Goal: Information Seeking & Learning: Learn about a topic

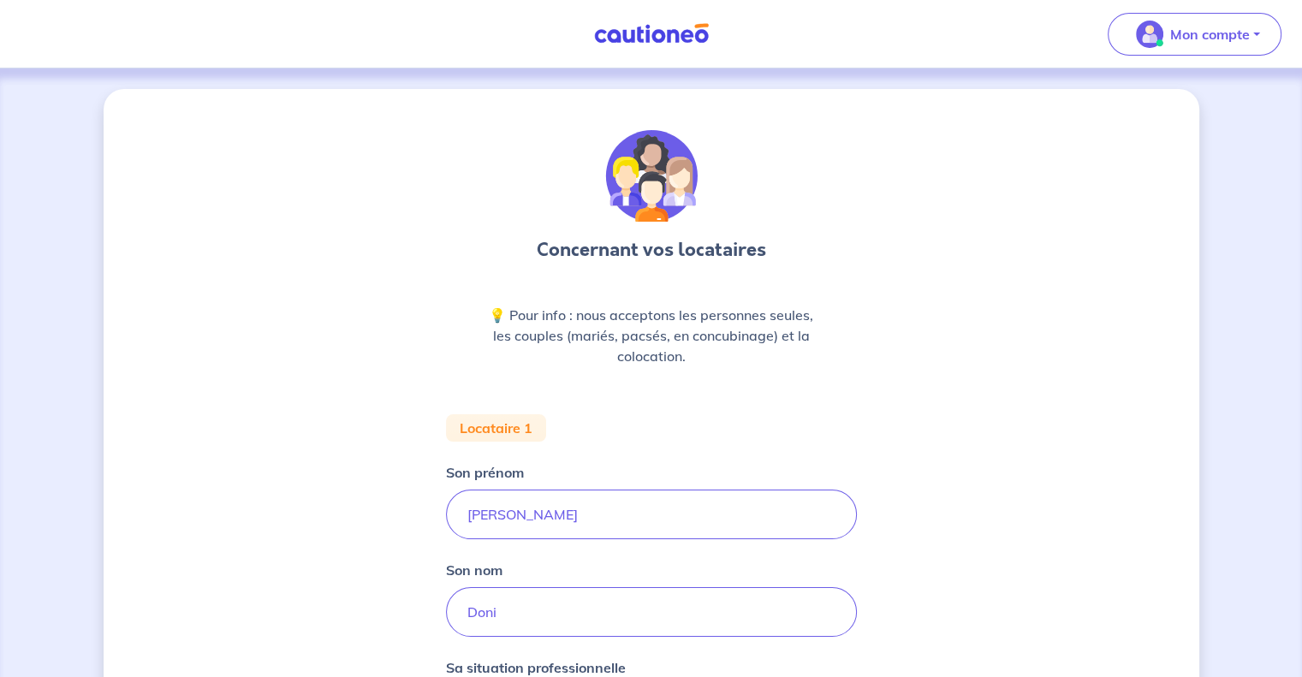
click at [641, 22] on link at bounding box center [651, 34] width 128 height 30
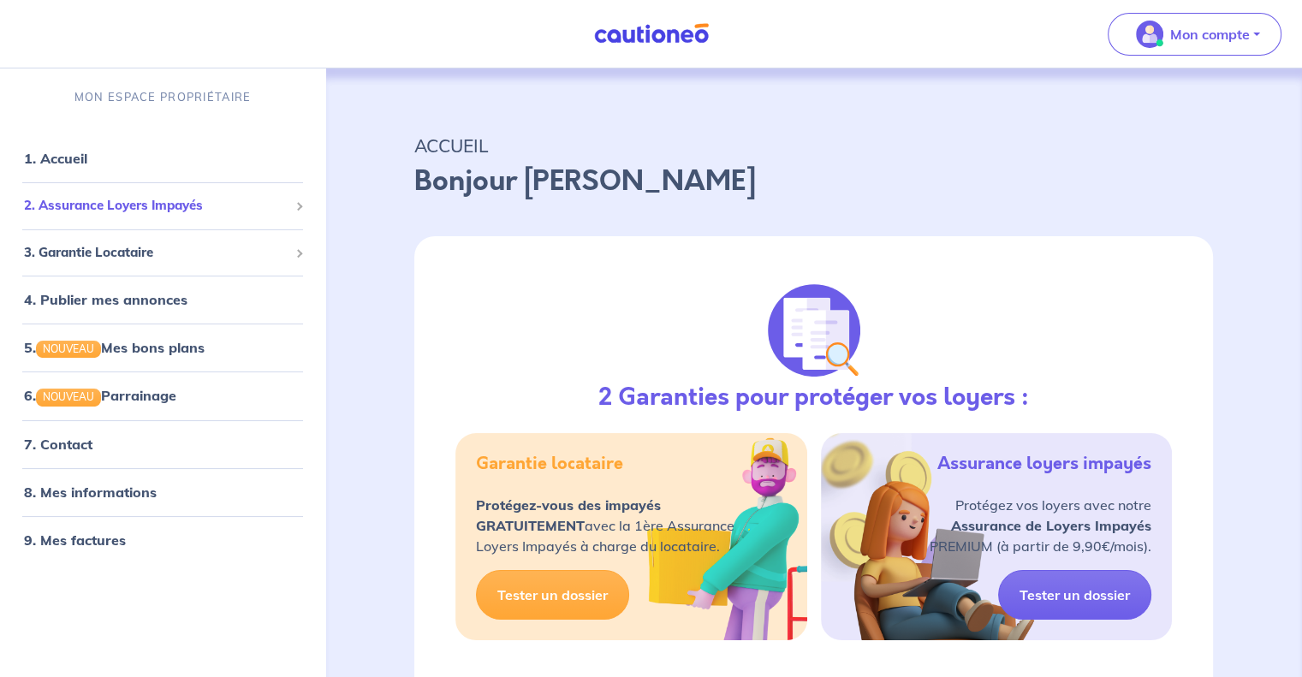
click at [101, 205] on span "2. Assurance Loyers Impayés" at bounding box center [156, 206] width 264 height 20
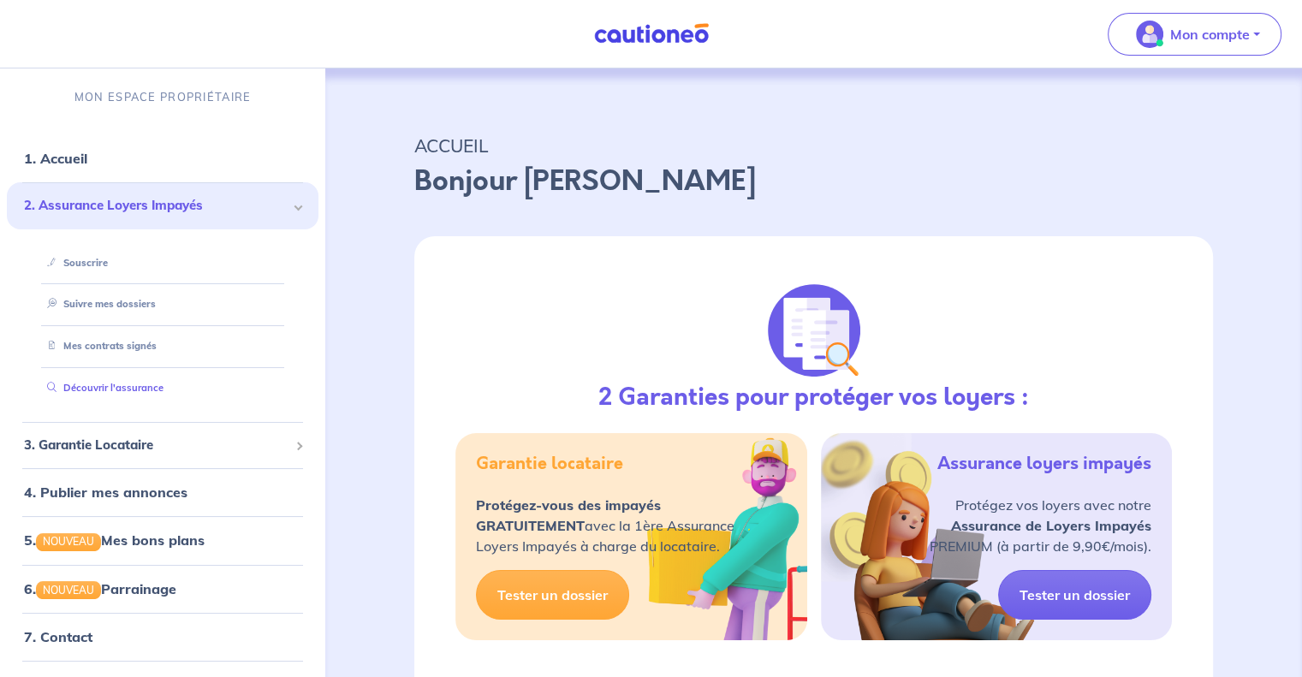
click at [151, 389] on link "Découvrir l'assurance" at bounding box center [101, 388] width 123 height 12
